Goal: Information Seeking & Learning: Learn about a topic

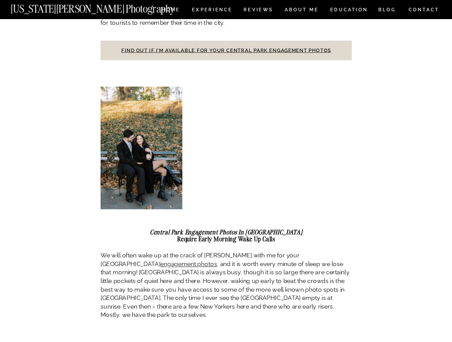
scroll to position [446, 0]
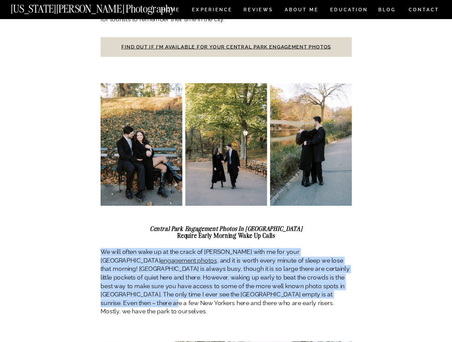
drag, startPoint x: 311, startPoint y: 286, endPoint x: 298, endPoint y: 236, distance: 51.1
click at [306, 263] on p "We will often wake up at the crack of [PERSON_NAME] with me for your Central Pa…" at bounding box center [226, 282] width 251 height 68
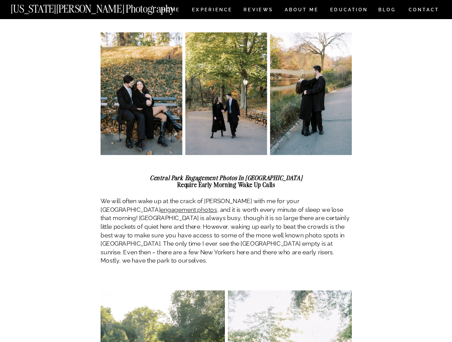
scroll to position [497, 0]
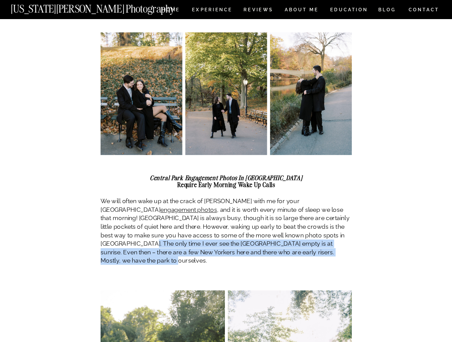
drag, startPoint x: 315, startPoint y: 238, endPoint x: 310, endPoint y: 221, distance: 18.3
click at [310, 221] on p "We will often wake up at the crack of [PERSON_NAME] with me for your Central Pa…" at bounding box center [226, 231] width 251 height 68
drag, startPoint x: 310, startPoint y: 221, endPoint x: 312, endPoint y: 241, distance: 20.9
click at [312, 241] on p "We will often wake up at the crack of [PERSON_NAME] with me for your Central Pa…" at bounding box center [226, 231] width 251 height 68
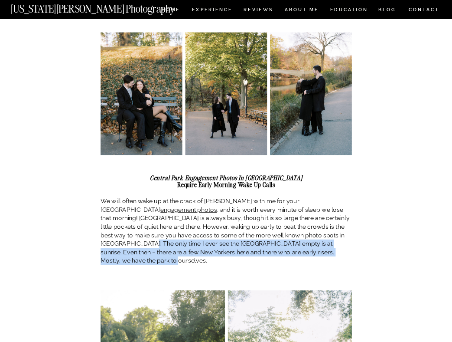
click at [312, 241] on p "We will often wake up at the crack of [PERSON_NAME] with me for your Central Pa…" at bounding box center [226, 231] width 251 height 68
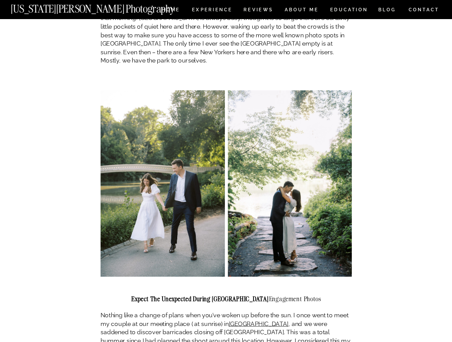
scroll to position [706, 0]
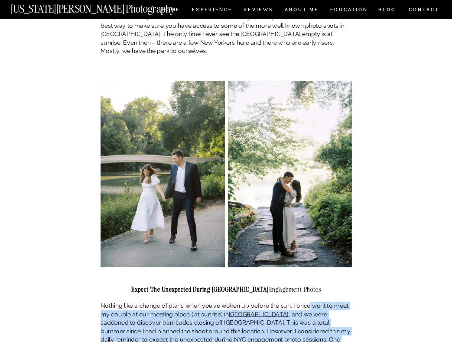
drag, startPoint x: 310, startPoint y: 286, endPoint x: 308, endPoint y: 317, distance: 31.3
click at [308, 317] on p "Nothing like a change of plans when you’ve woken up before the sun. I once went…" at bounding box center [226, 331] width 251 height 59
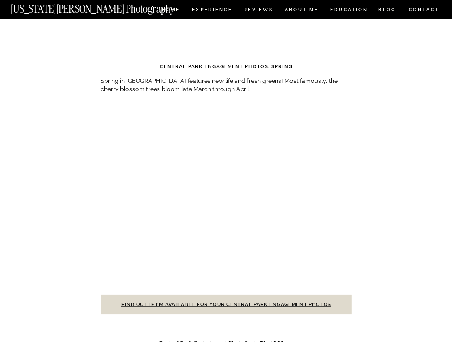
scroll to position [2370, 0]
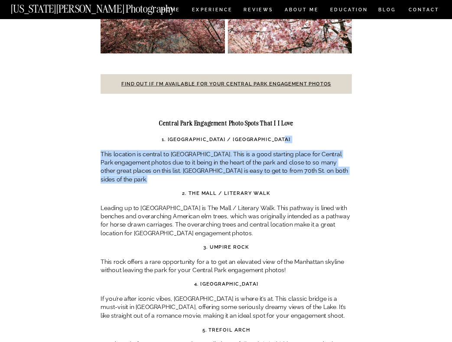
drag, startPoint x: 351, startPoint y: 106, endPoint x: 345, endPoint y: 150, distance: 44.3
drag, startPoint x: 345, startPoint y: 150, endPoint x: 333, endPoint y: 107, distance: 44.1
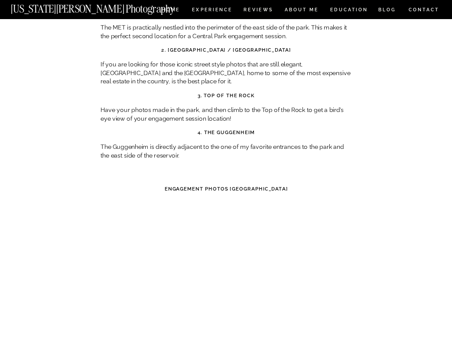
scroll to position [3786, 0]
